Goal: Transaction & Acquisition: Purchase product/service

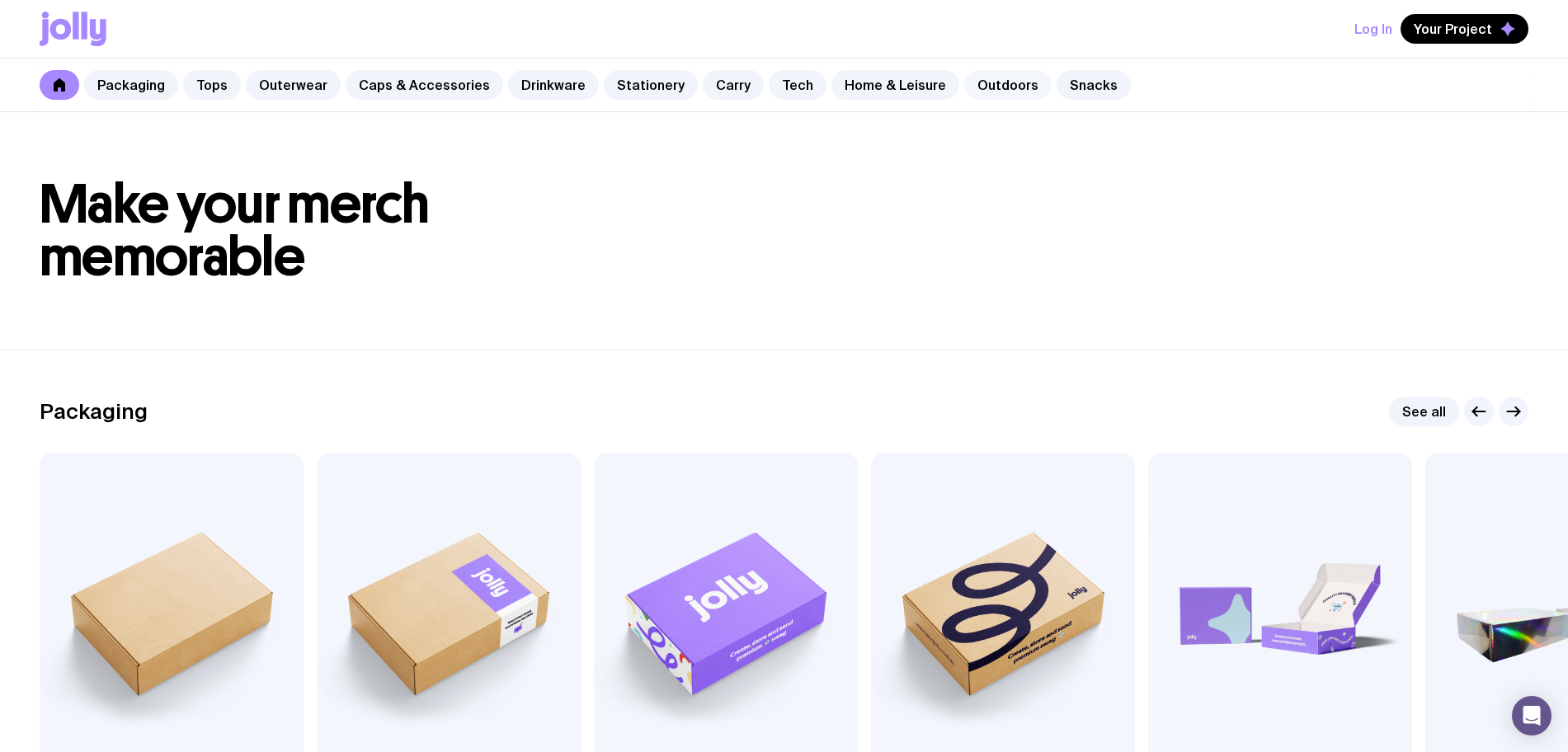
click at [971, 97] on link "Outdoors" at bounding box center [1008, 84] width 88 height 30
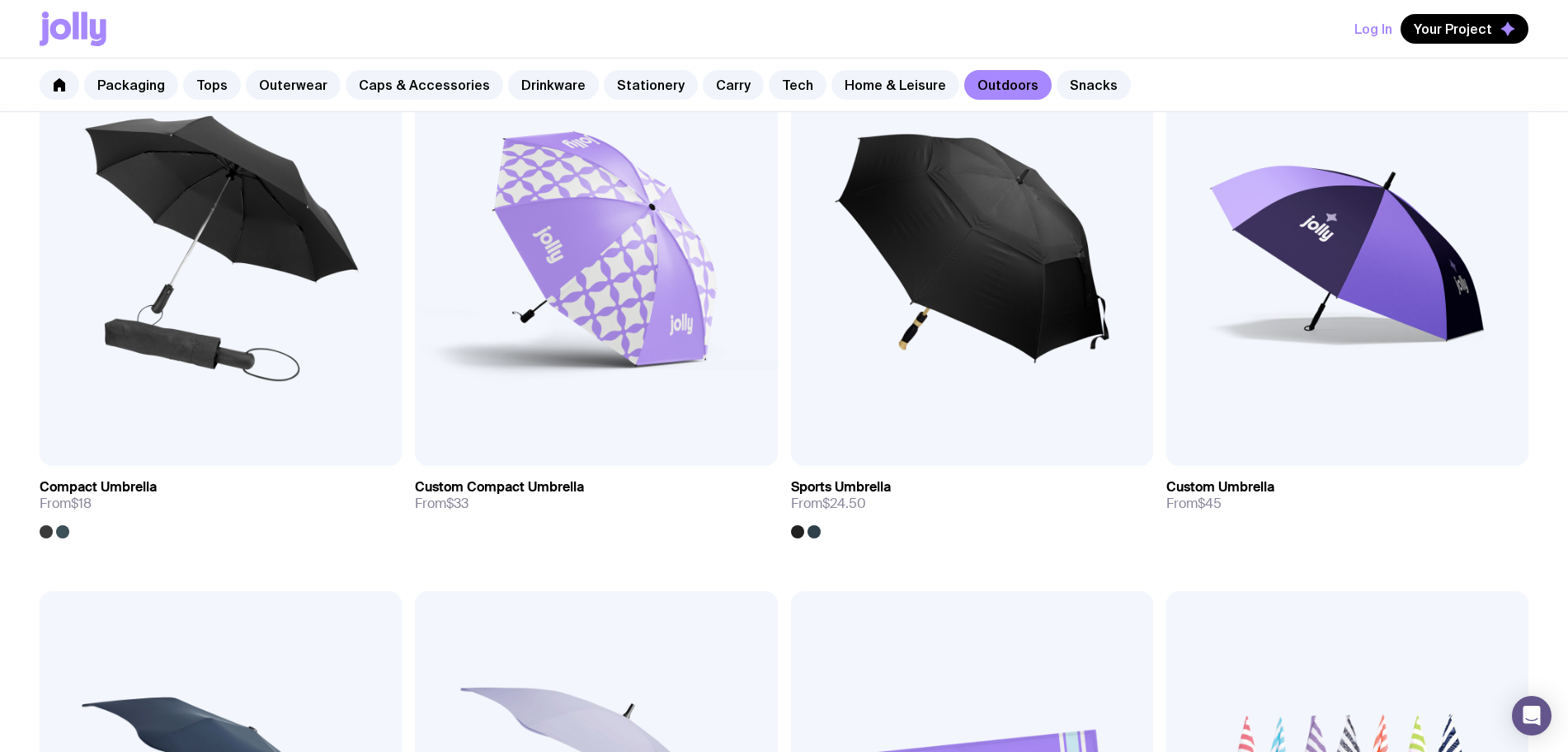
scroll to position [825, 0]
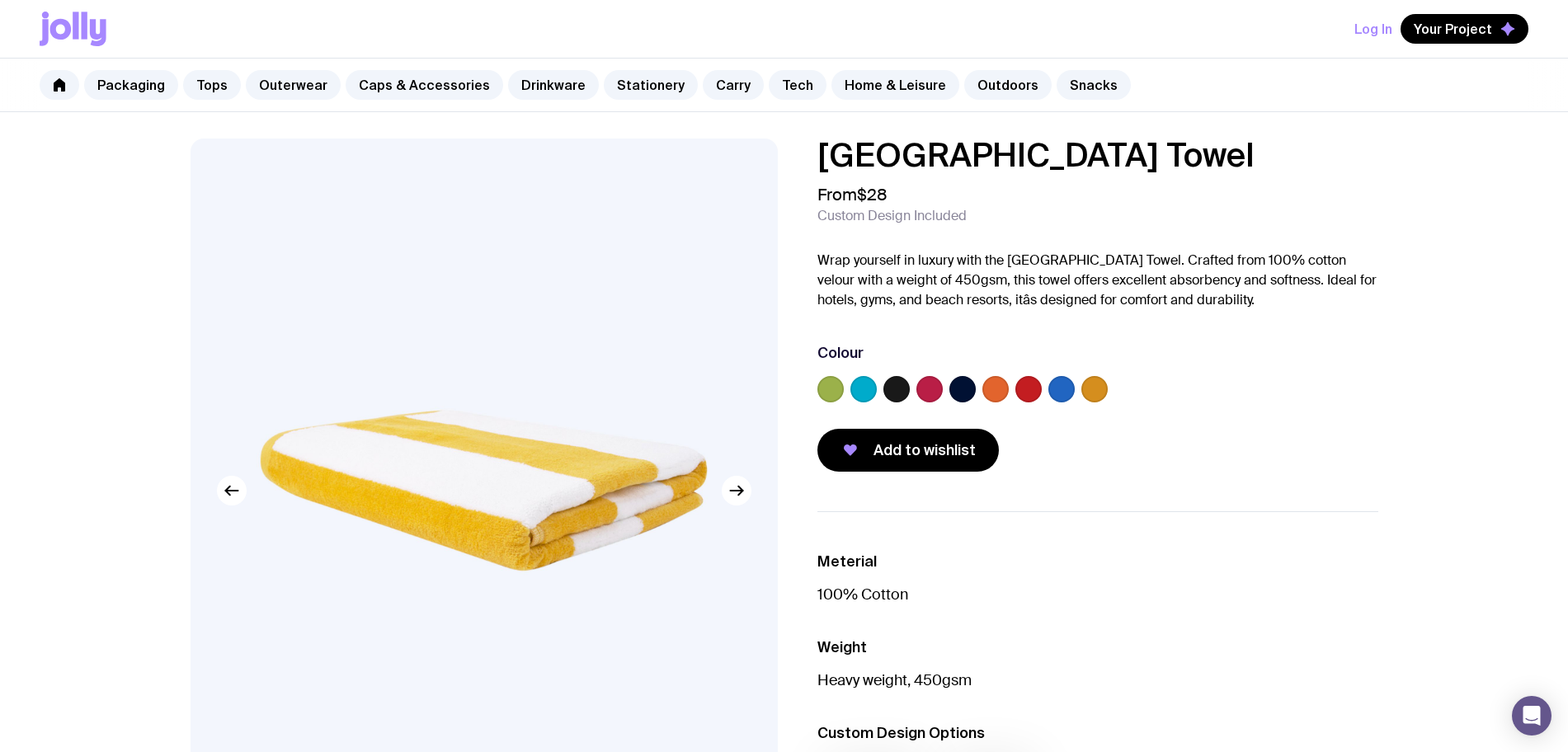
click at [887, 391] on label at bounding box center [897, 389] width 27 height 27
click at [0, 0] on input "radio" at bounding box center [0, 0] width 0 height 0
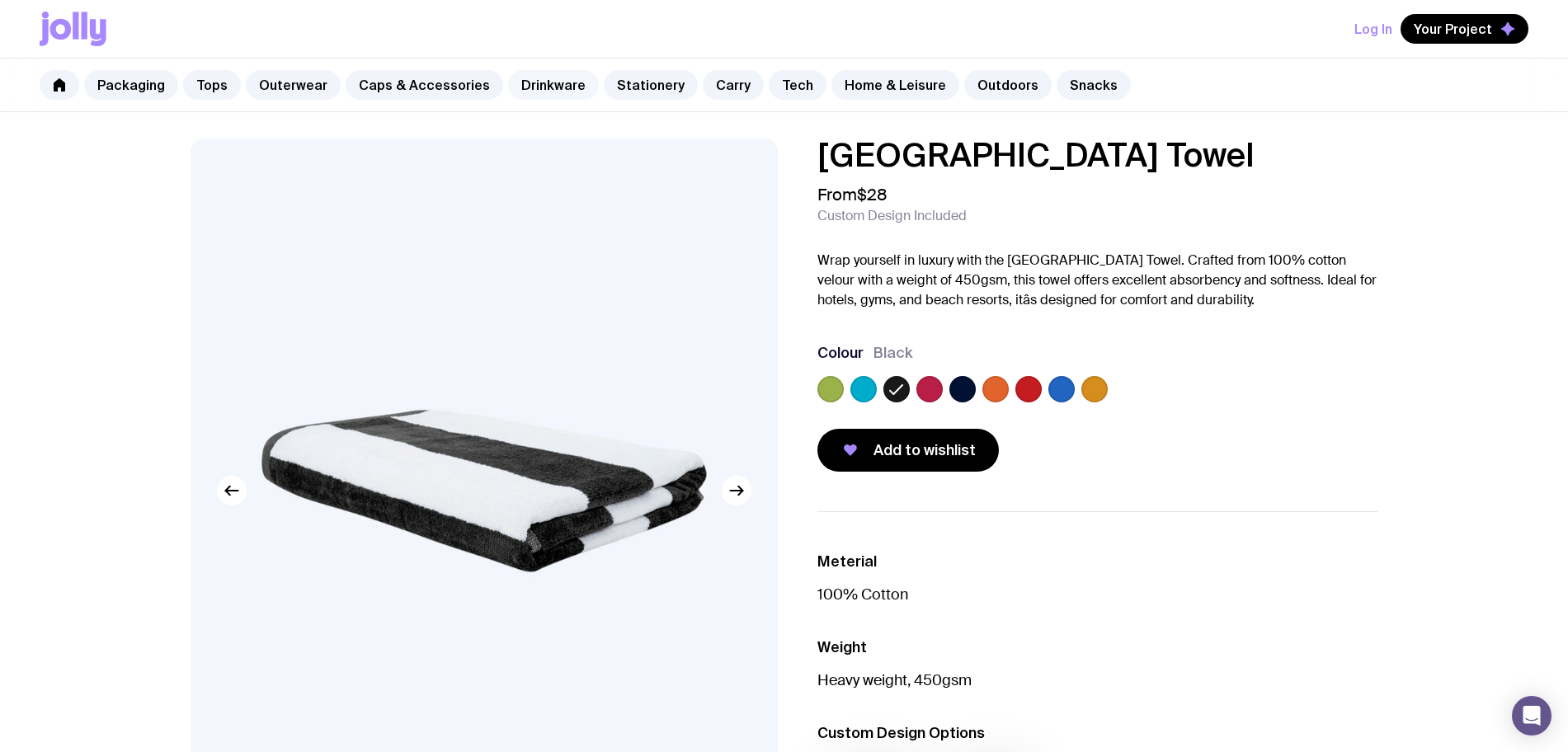
click at [533, 91] on link "Drinkware" at bounding box center [553, 84] width 91 height 30
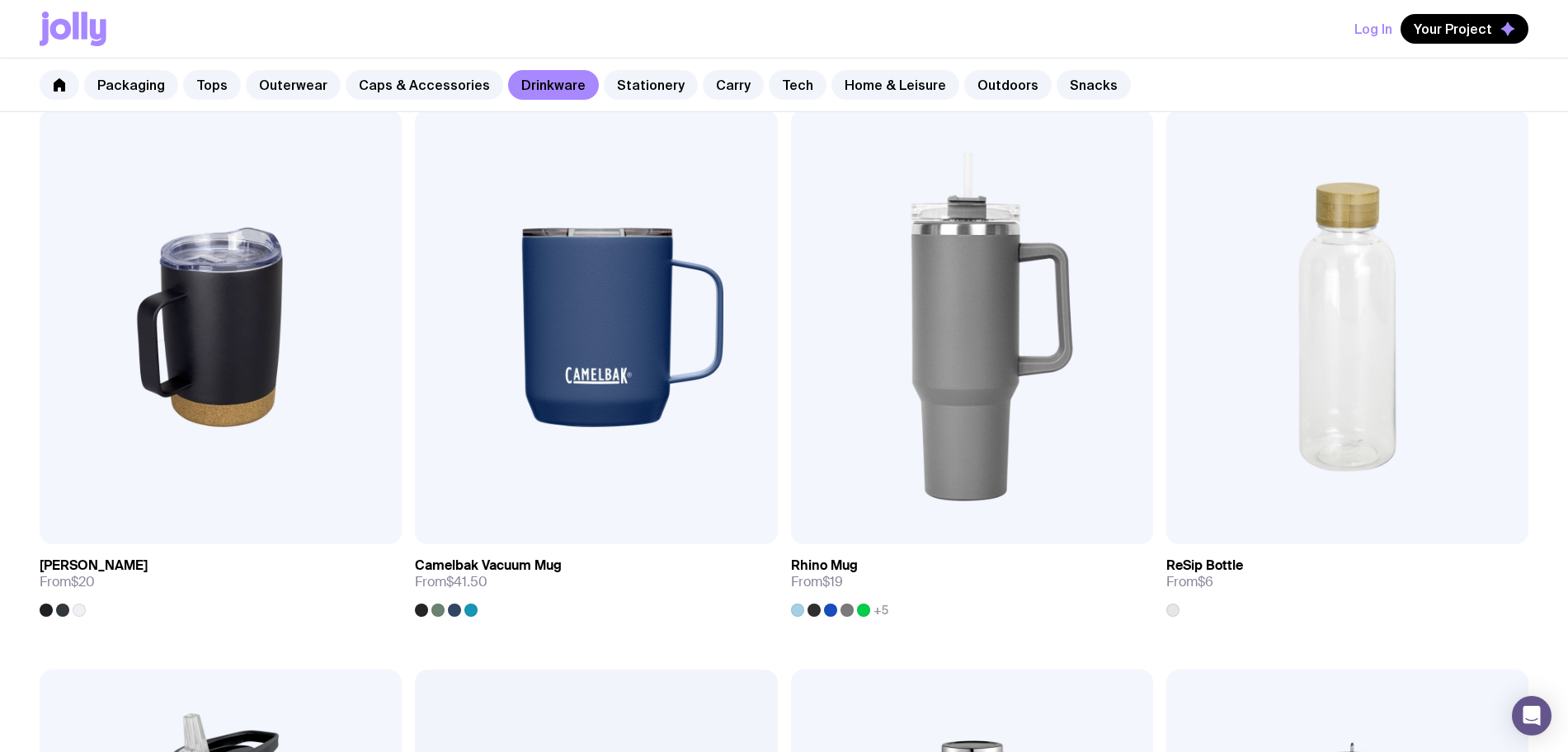
scroll to position [1444, 0]
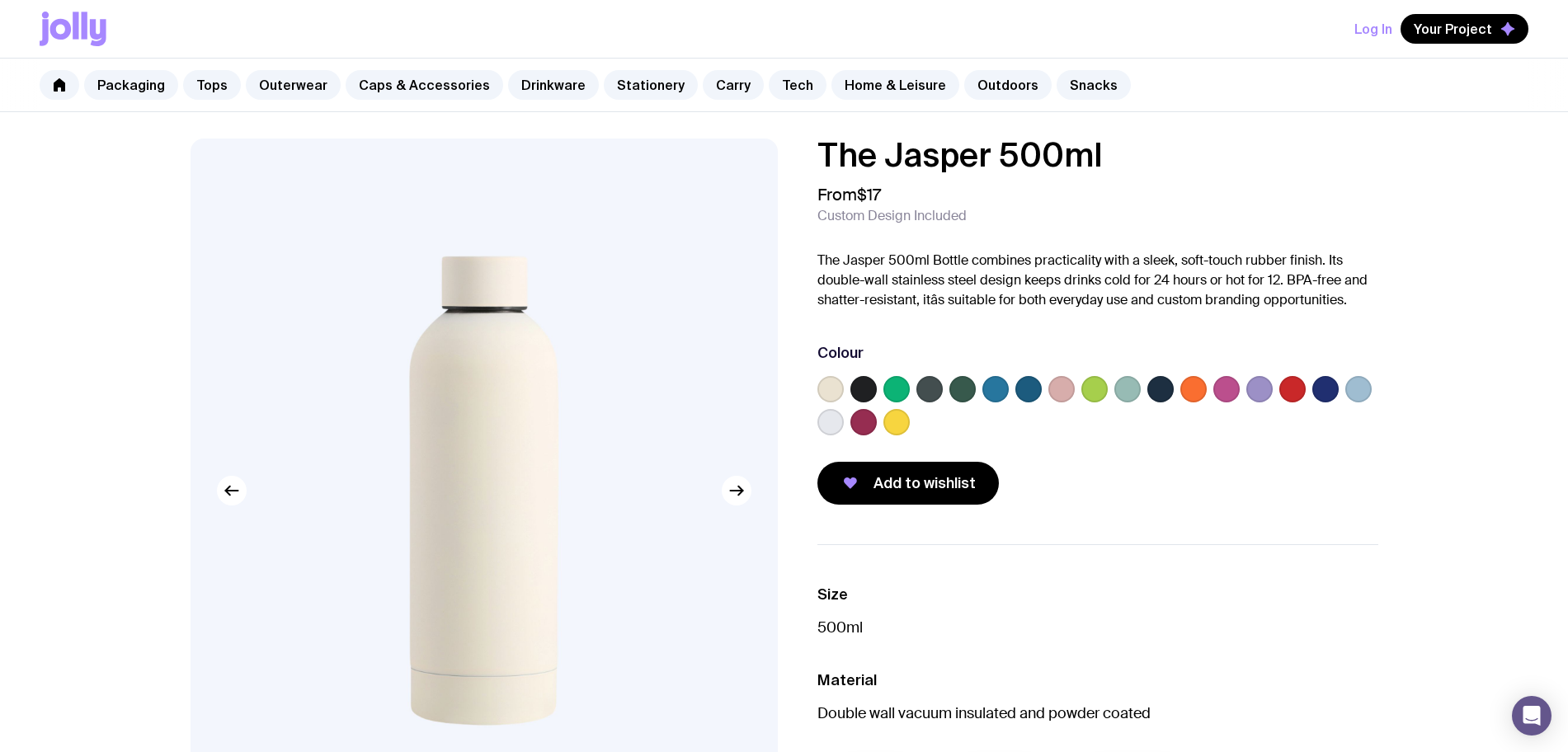
click at [860, 392] on label at bounding box center [864, 389] width 27 height 27
click at [0, 0] on input "radio" at bounding box center [0, 0] width 0 height 0
